Goal: Task Accomplishment & Management: Manage account settings

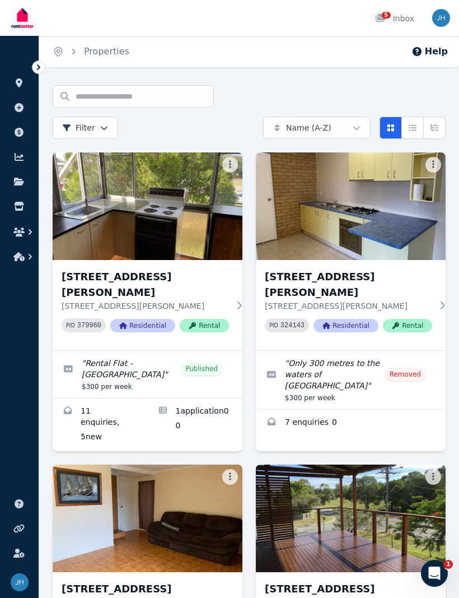
click at [240, 301] on icon at bounding box center [239, 305] width 11 height 9
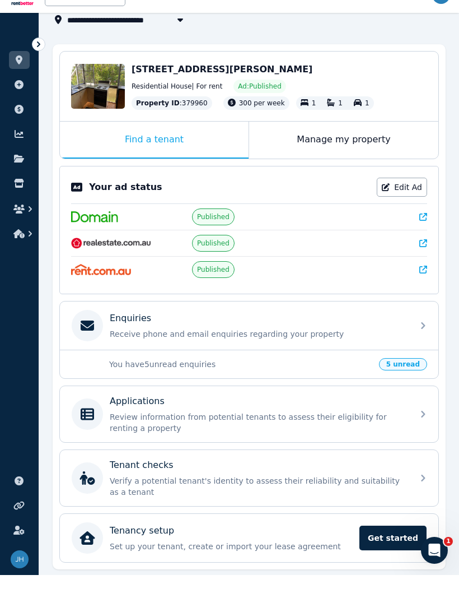
scroll to position [77, 0]
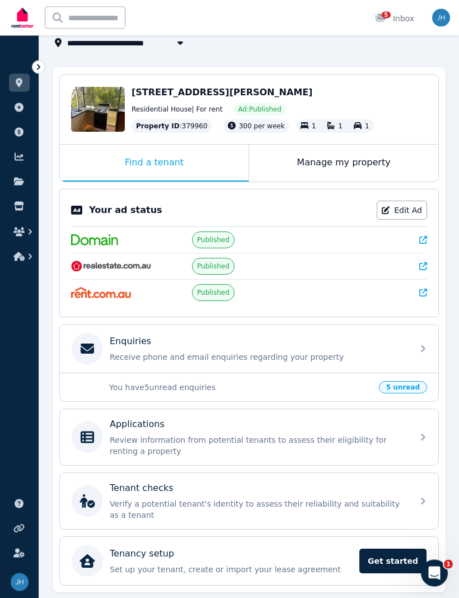
click at [348, 166] on div "Manage my property" at bounding box center [343, 163] width 189 height 37
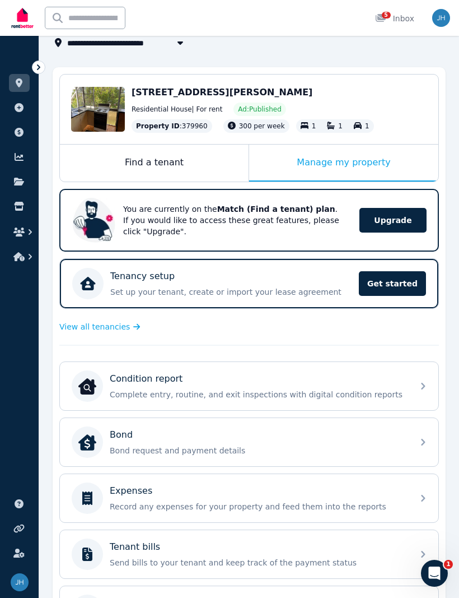
click at [161, 156] on div "Find a tenant" at bounding box center [154, 162] width 189 height 37
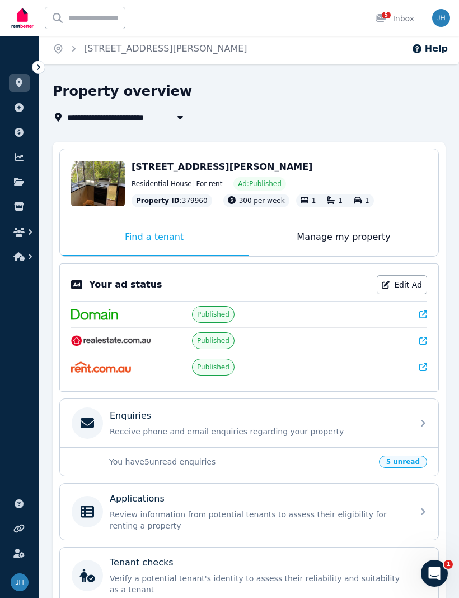
scroll to position [0, 0]
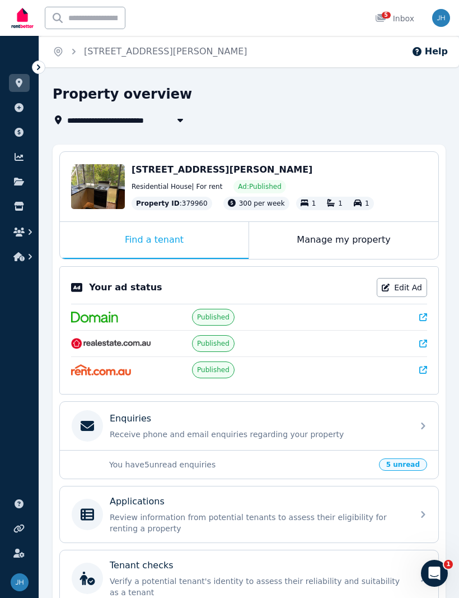
click at [182, 124] on icon "button" at bounding box center [180, 119] width 11 height 9
type input "**********"
click at [408, 119] on div "**********" at bounding box center [246, 119] width 386 height 13
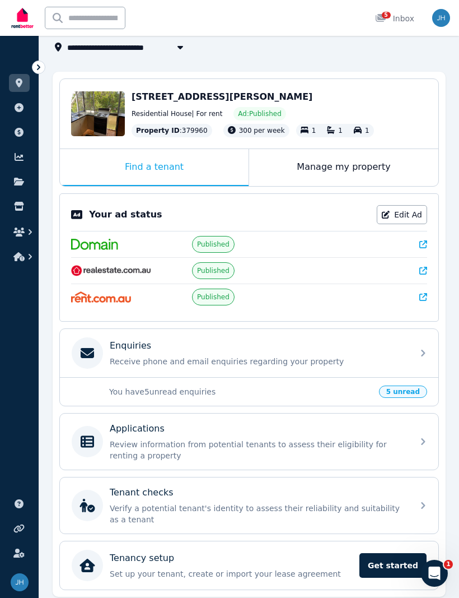
scroll to position [77, 0]
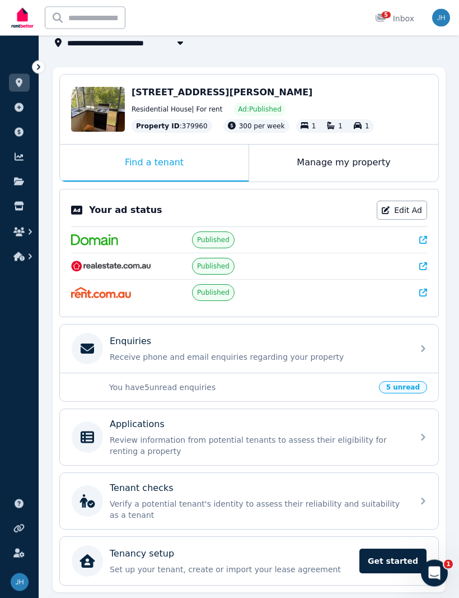
click at [412, 386] on span "5 unread" at bounding box center [403, 387] width 48 height 12
click at [393, 386] on span "5 unread" at bounding box center [403, 387] width 48 height 12
click at [394, 383] on span "5 unread" at bounding box center [403, 387] width 48 height 12
click at [426, 341] on div "Enquiries Receive phone and email enquiries regarding your property" at bounding box center [249, 349] width 379 height 48
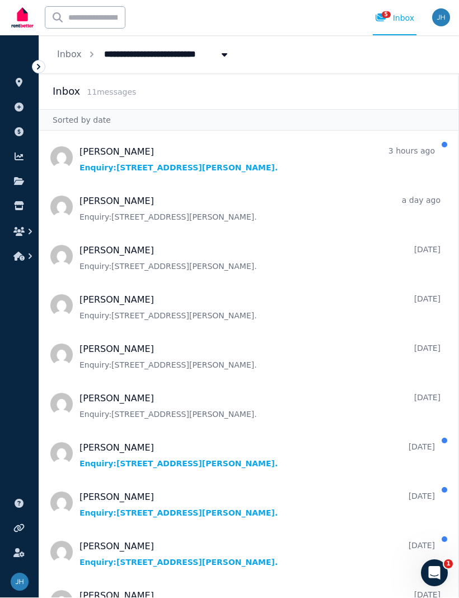
click at [206, 51] on span "[STREET_ADDRESS][PERSON_NAME]" at bounding box center [189, 54] width 185 height 18
type input "**********"
click at [305, 45] on div "**********" at bounding box center [249, 55] width 420 height 38
click at [74, 55] on link "Inbox" at bounding box center [69, 54] width 25 height 11
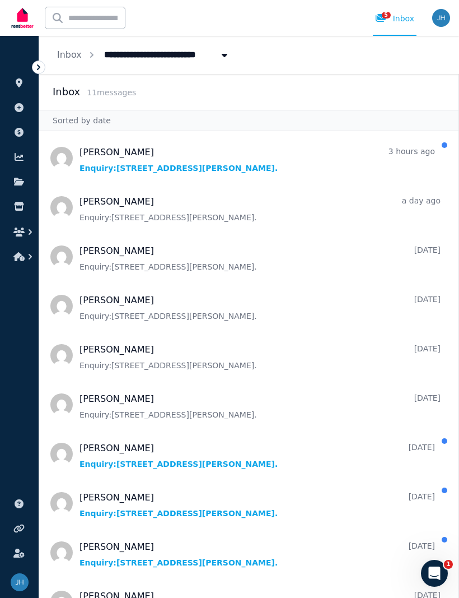
click at [439, 22] on img "button" at bounding box center [441, 18] width 18 height 18
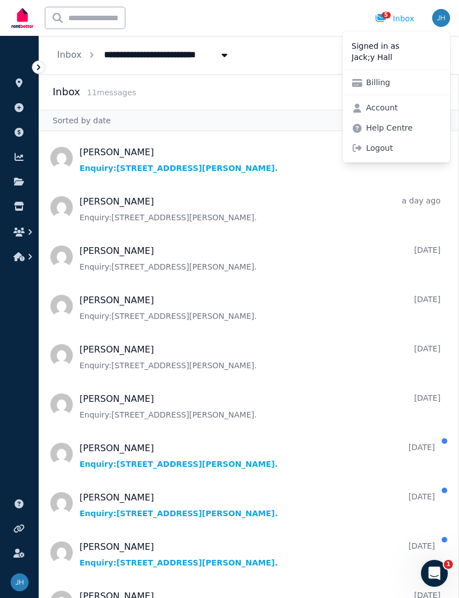
click at [375, 111] on link "Account" at bounding box center [375, 107] width 64 height 20
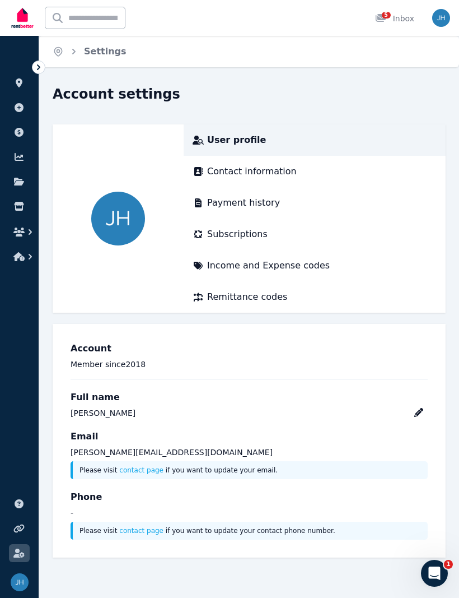
click at [442, 17] on img "button" at bounding box center [441, 18] width 18 height 18
click at [25, 352] on ul "ORGANISE Properties Add property Payments Finance report Documents Marketplace …" at bounding box center [19, 322] width 39 height 551
click at [32, 230] on icon "button" at bounding box center [30, 231] width 11 height 11
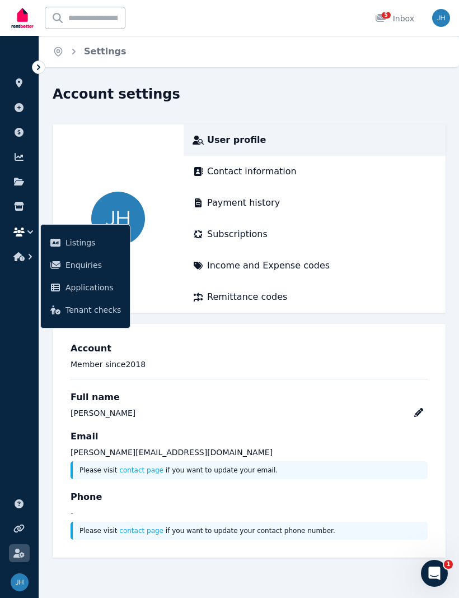
click at [60, 244] on icon at bounding box center [55, 243] width 10 height 8
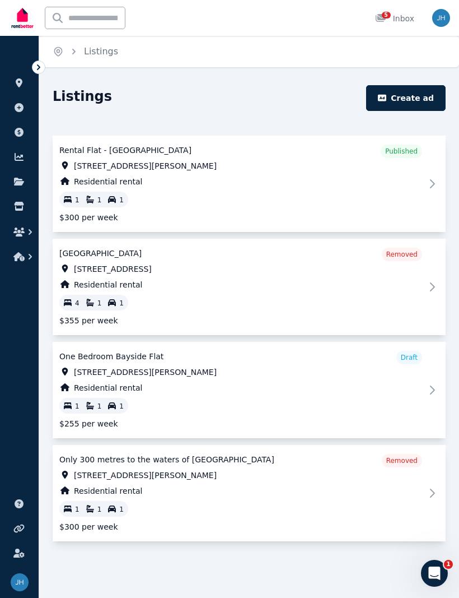
click at [435, 182] on icon at bounding box center [432, 183] width 13 height 13
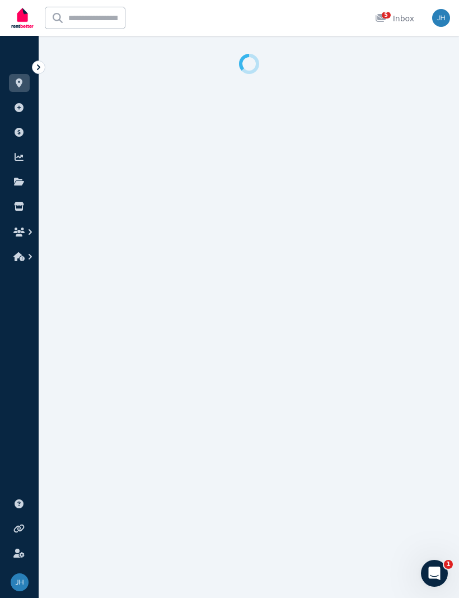
select select "**********"
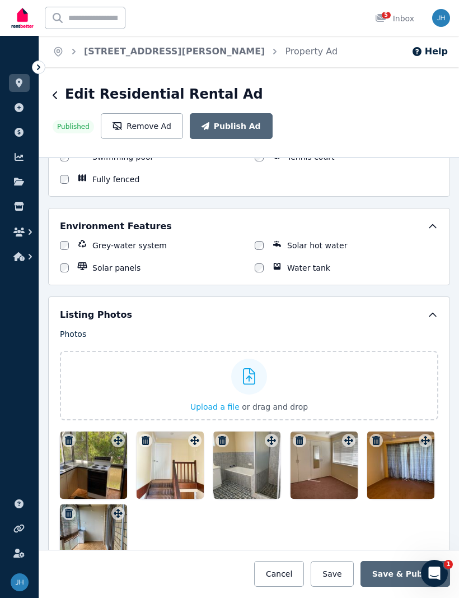
scroll to position [1187, 0]
click at [183, 113] on button "Remove Ad" at bounding box center [142, 126] width 82 height 26
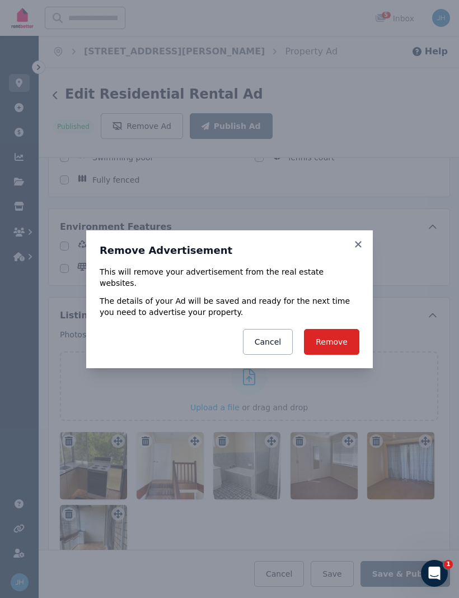
click at [337, 334] on button "Remove" at bounding box center [331, 342] width 55 height 26
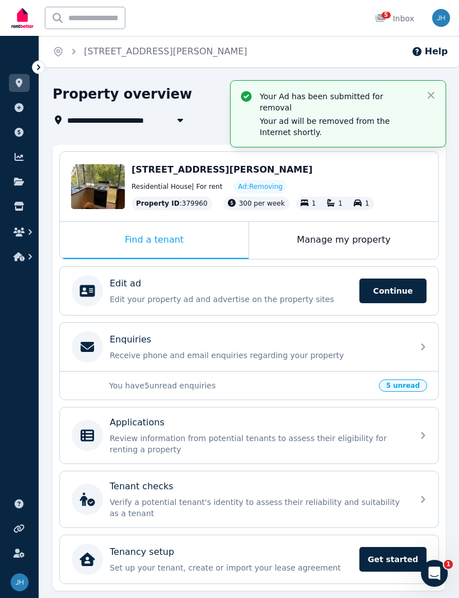
click at [456, 75] on div "**********" at bounding box center [229, 299] width 459 height 598
click at [436, 90] on icon "button" at bounding box center [431, 95] width 11 height 11
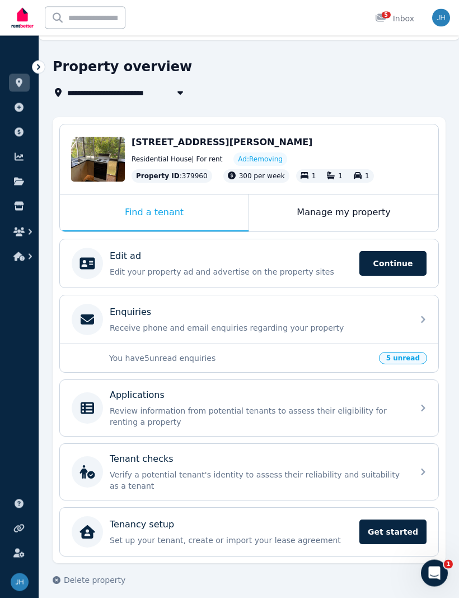
scroll to position [35, 0]
